Goal: Task Accomplishment & Management: Manage account settings

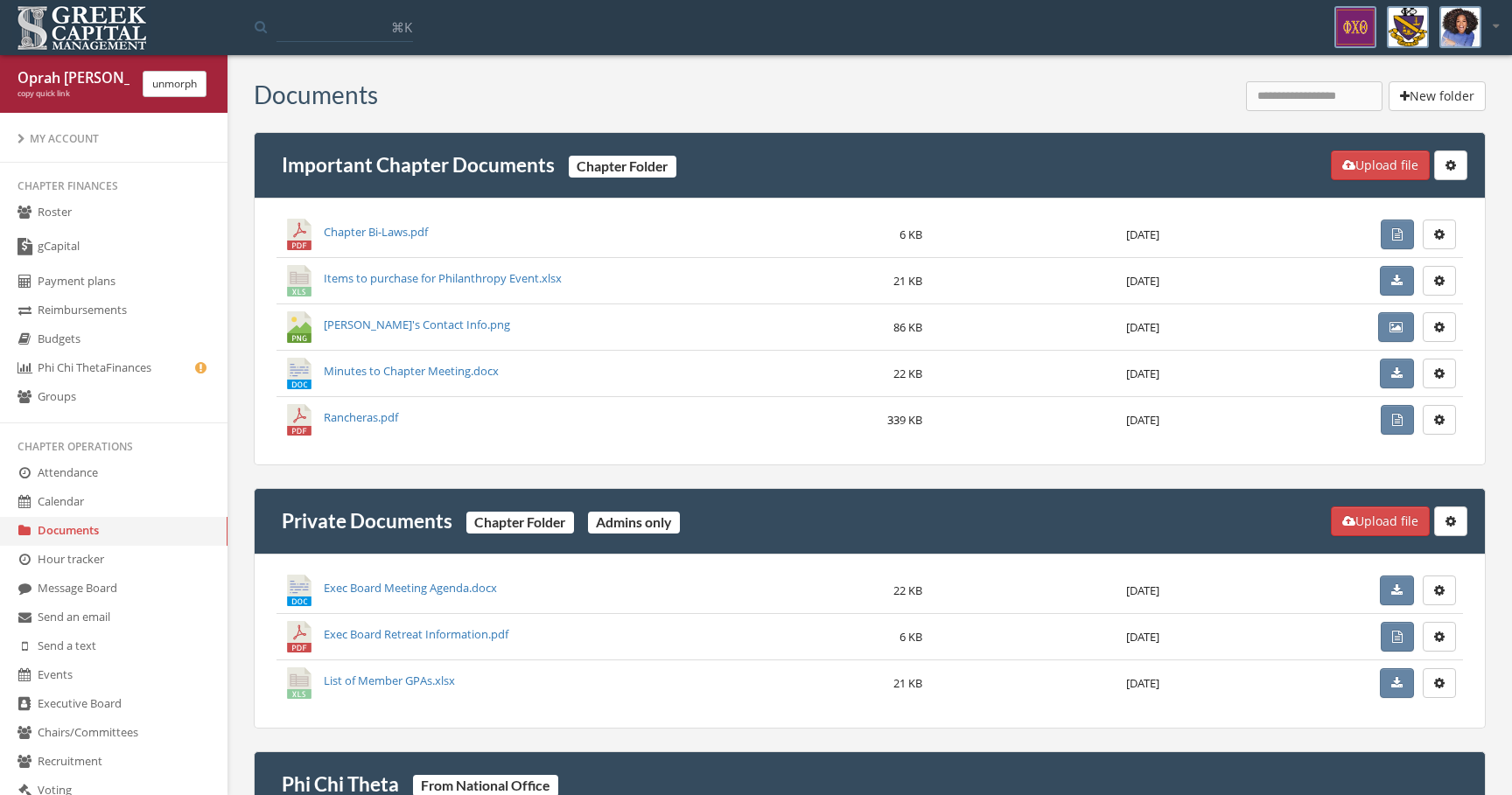
click at [1450, 524] on icon "button" at bounding box center [1450, 522] width 11 height 13
click at [1421, 581] on link "Rename folder" at bounding box center [1391, 584] width 135 height 27
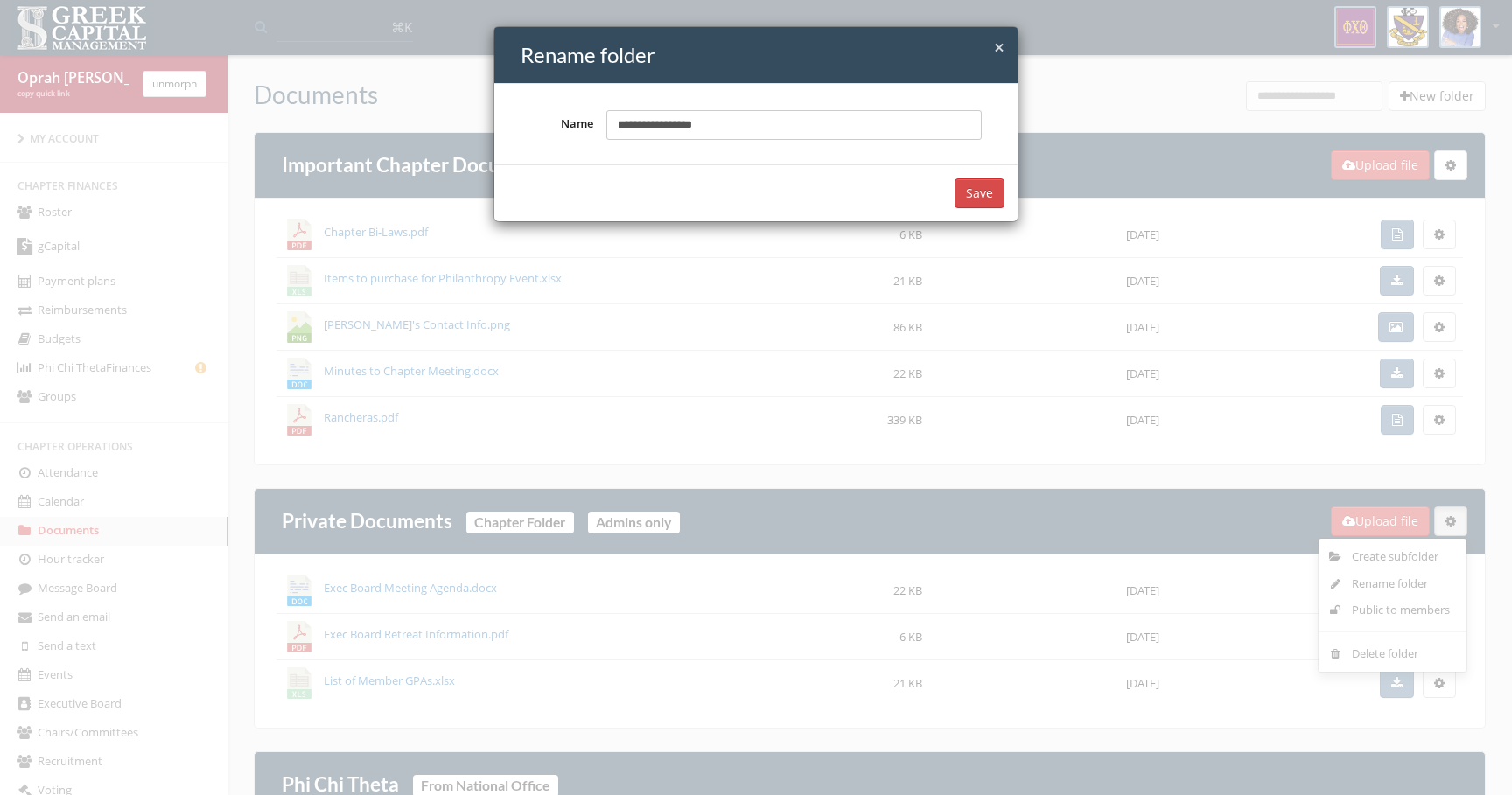
click at [1125, 483] on div "**********" at bounding box center [756, 398] width 1512 height 795
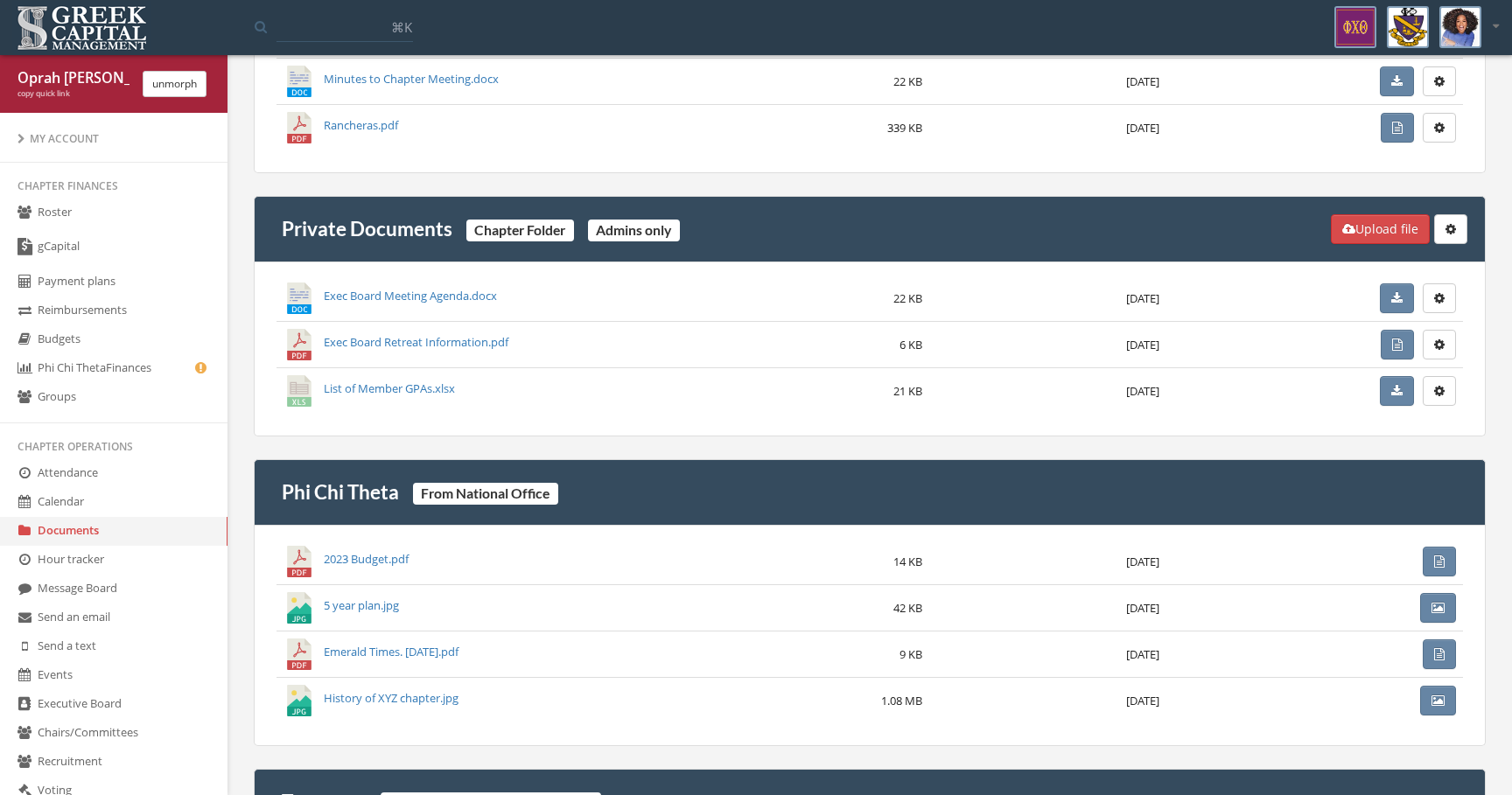
scroll to position [483, 0]
